Goal: Task Accomplishment & Management: Use online tool/utility

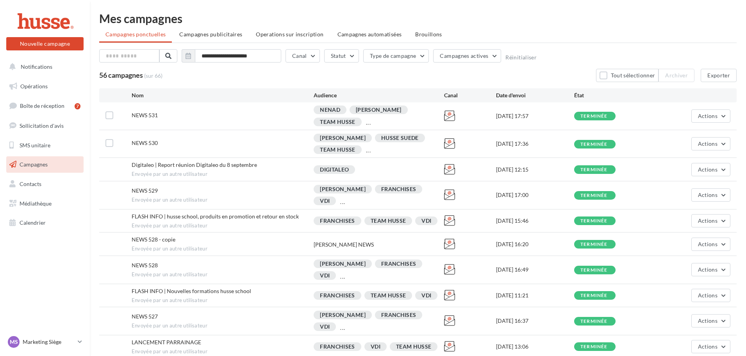
click at [433, 36] on span "Brouillons" at bounding box center [428, 34] width 27 height 7
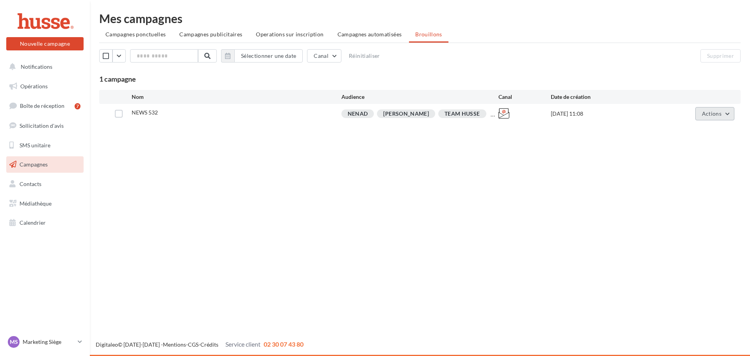
click at [716, 113] on span "Actions" at bounding box center [711, 113] width 20 height 7
click at [677, 134] on button "Editer" at bounding box center [695, 132] width 78 height 20
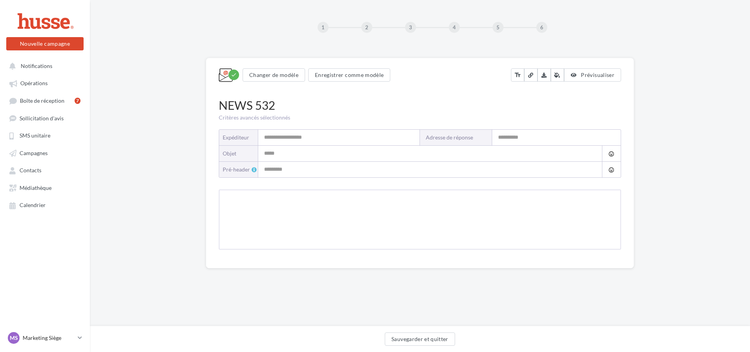
type input "**********"
